Goal: Task Accomplishment & Management: Understand process/instructions

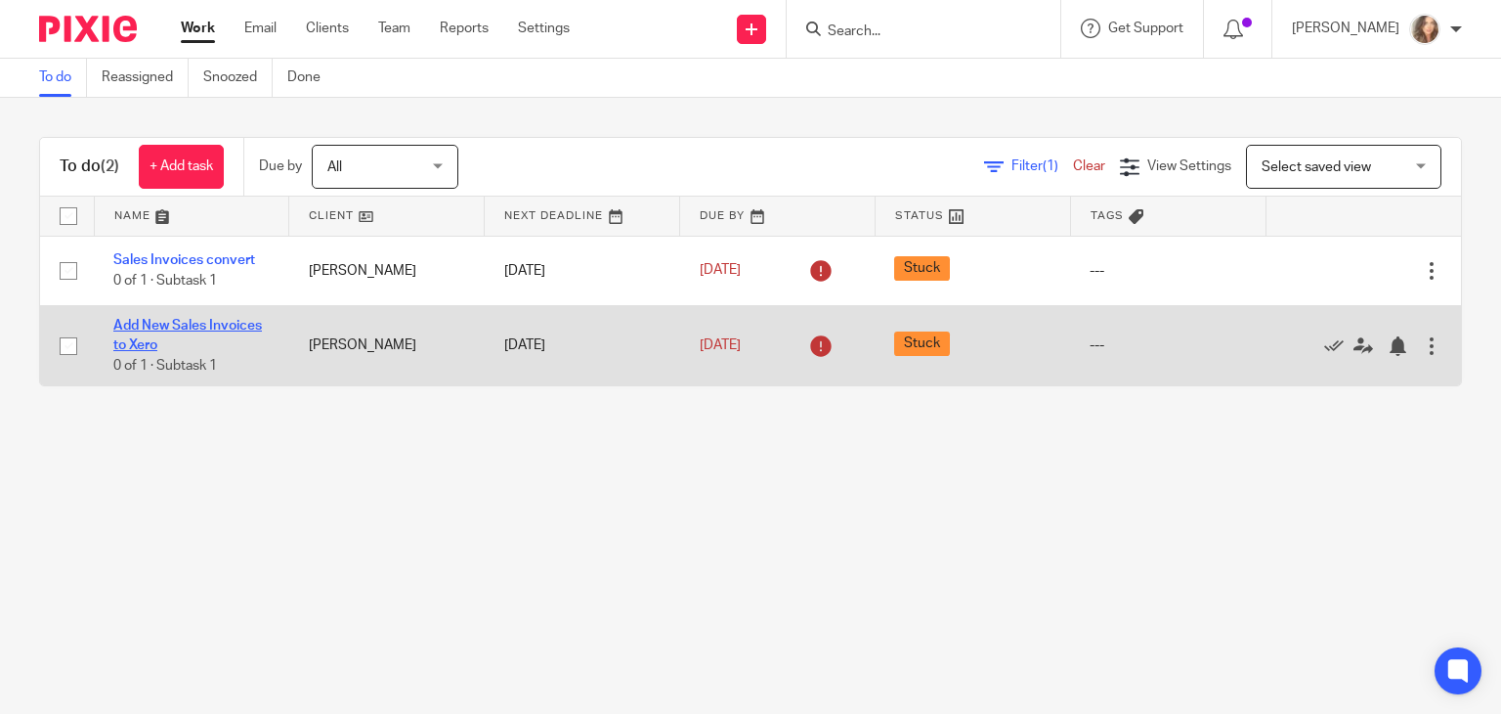
click at [196, 323] on link "Add New Sales Invoices to Xero" at bounding box center [187, 335] width 149 height 33
